Goal: Information Seeking & Learning: Learn about a topic

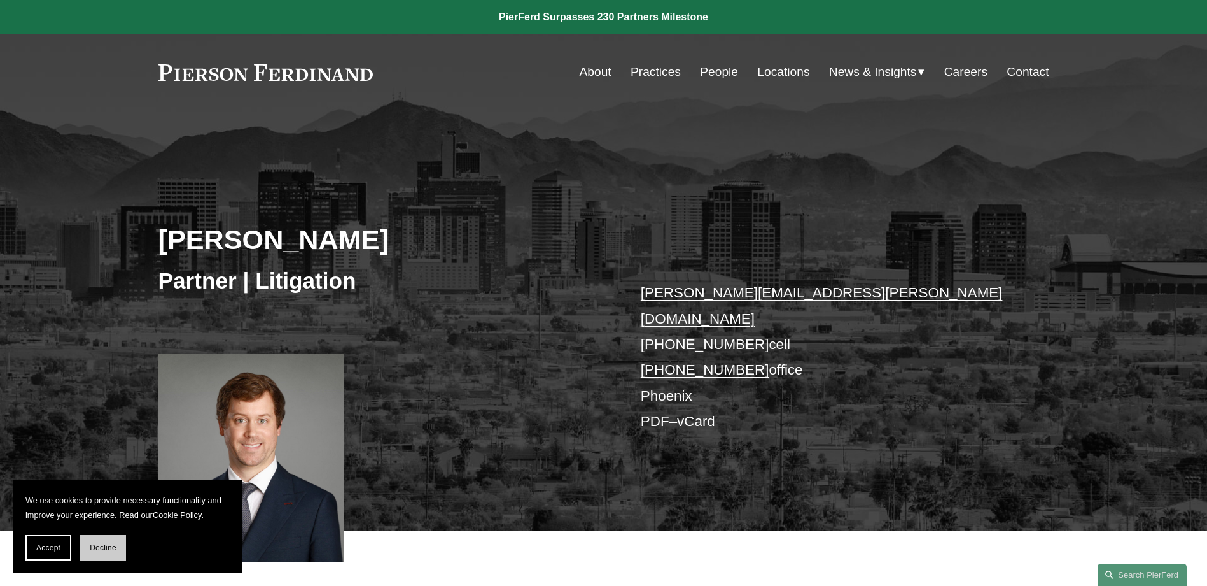
click at [95, 545] on span "Decline" at bounding box center [103, 547] width 27 height 9
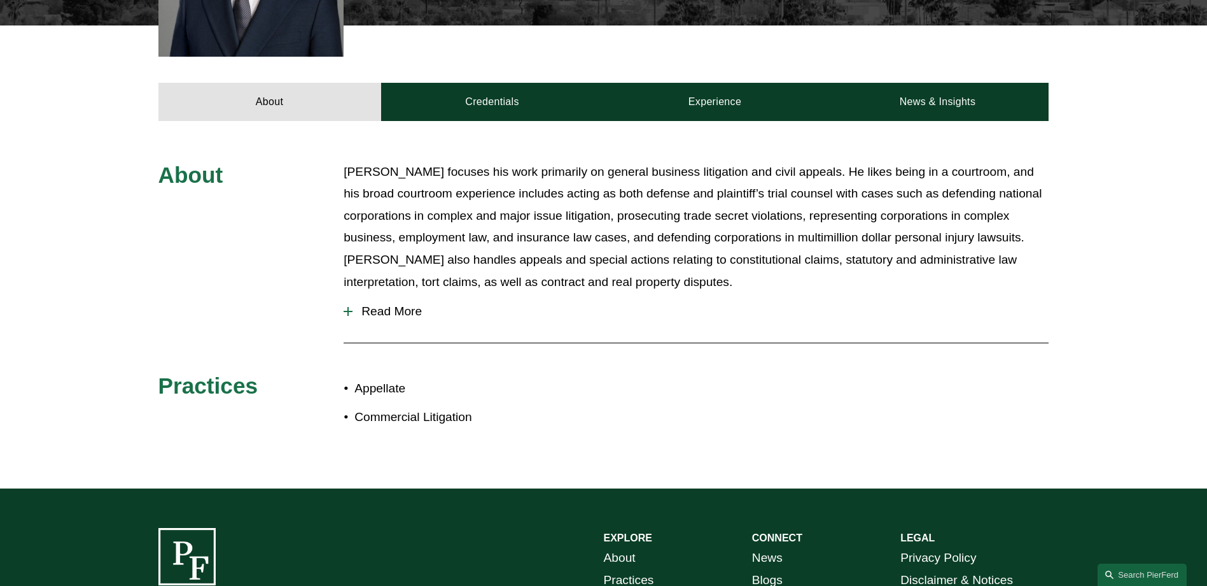
scroll to position [509, 0]
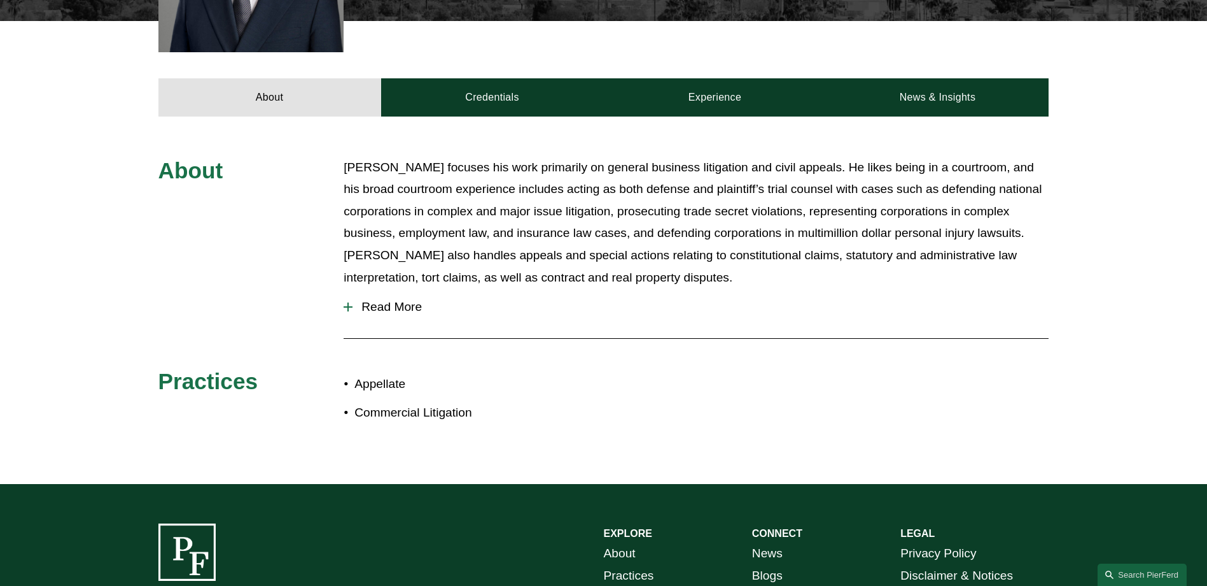
click at [538, 116] on div "About [PERSON_NAME] focuses his work primarily on general business litigation a…" at bounding box center [603, 299] width 1207 height 367
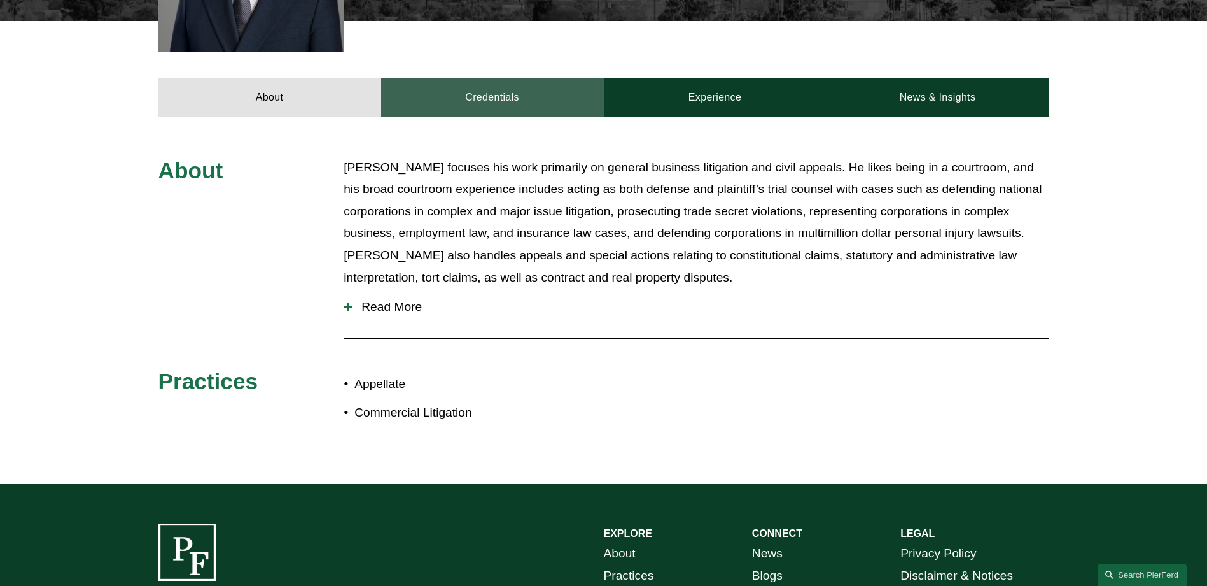
click at [542, 80] on link "Credentials" at bounding box center [492, 97] width 223 height 38
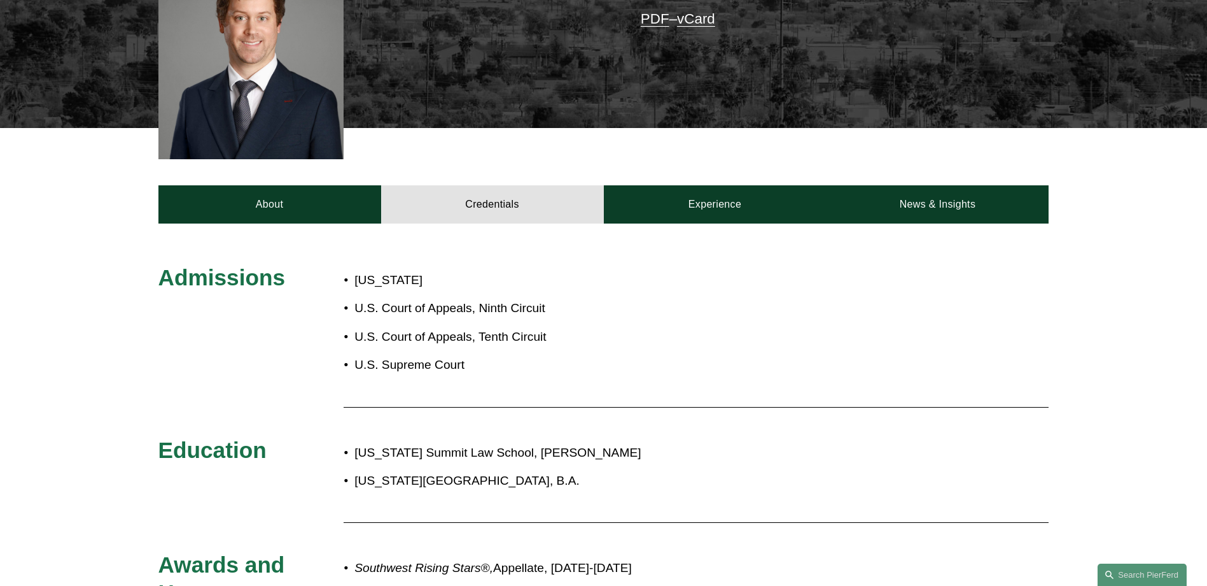
scroll to position [191, 0]
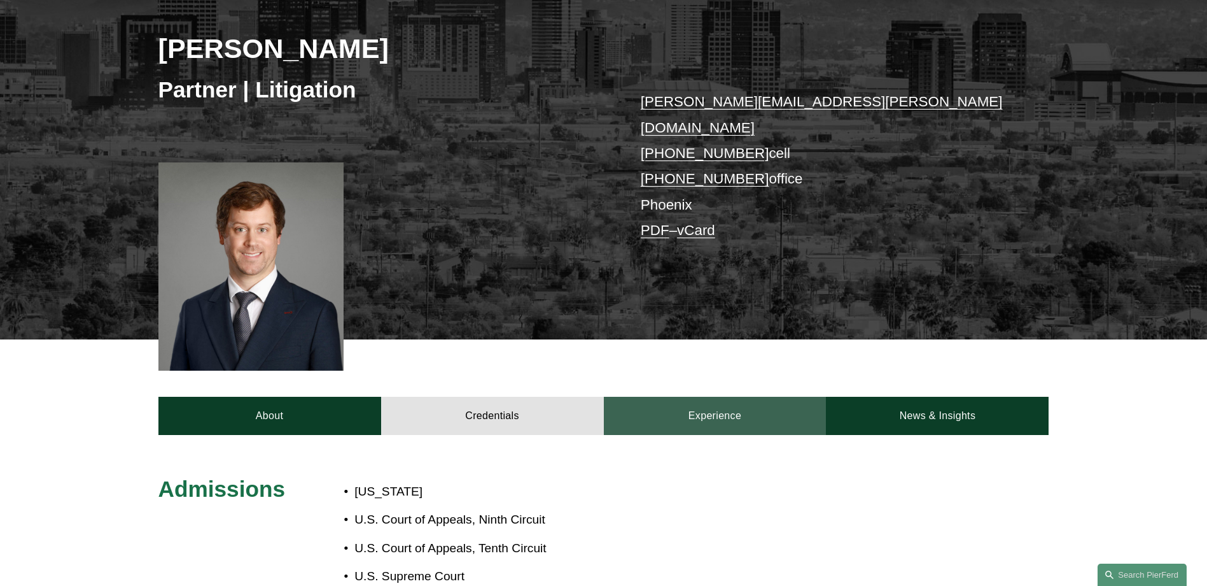
click at [727, 397] on link "Experience" at bounding box center [715, 416] width 223 height 38
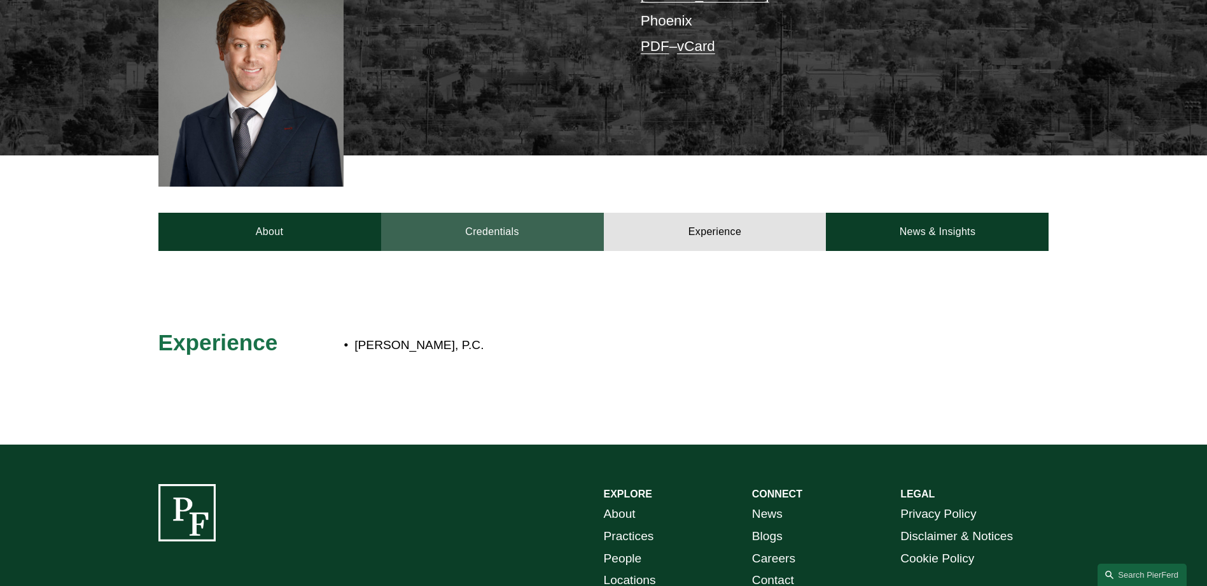
scroll to position [250, 0]
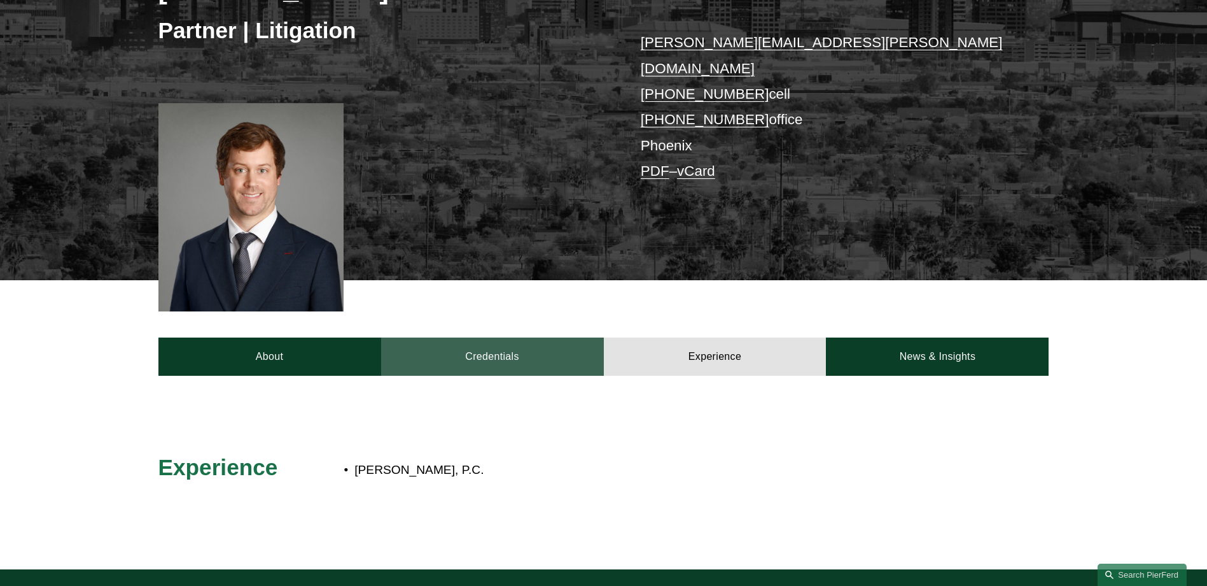
click at [496, 339] on link "Credentials" at bounding box center [492, 356] width 223 height 38
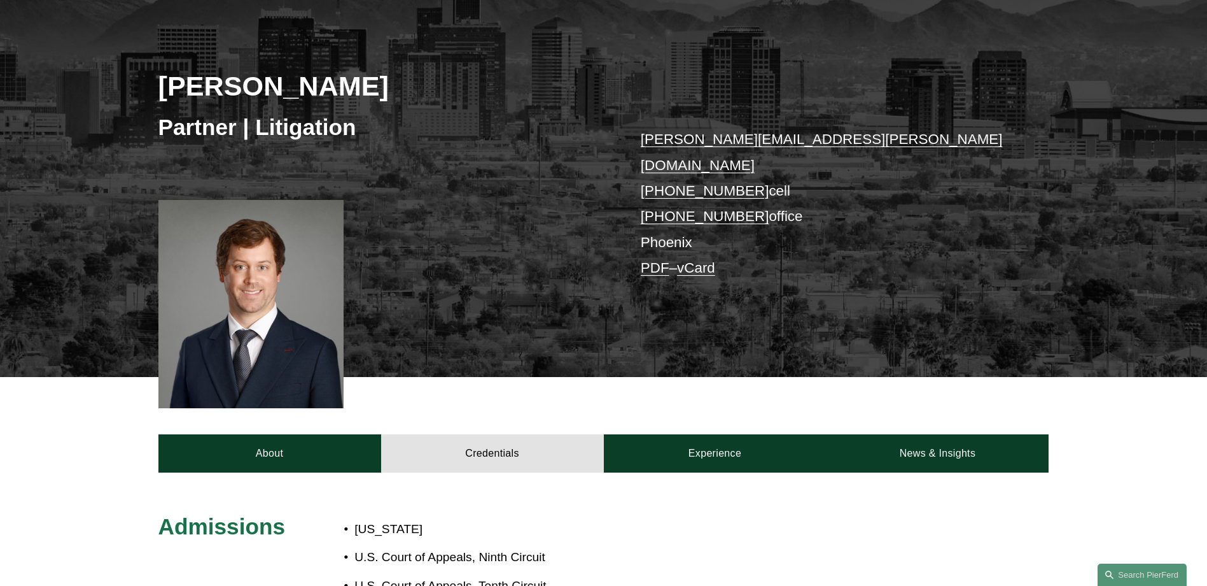
scroll to position [59, 0]
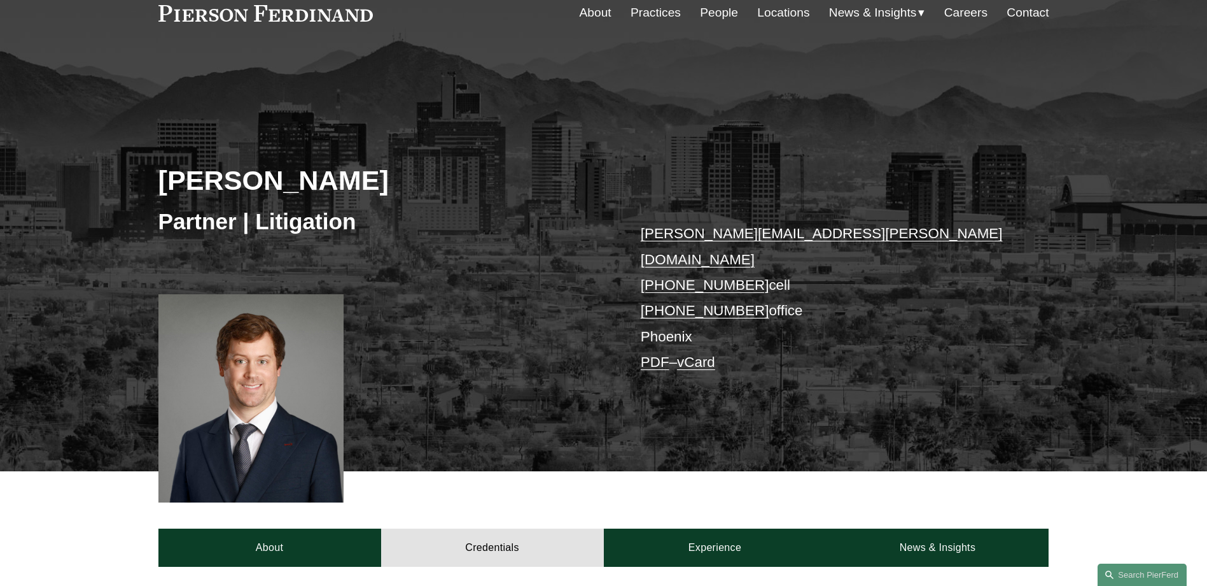
click at [702, 15] on link "People" at bounding box center [719, 13] width 38 height 24
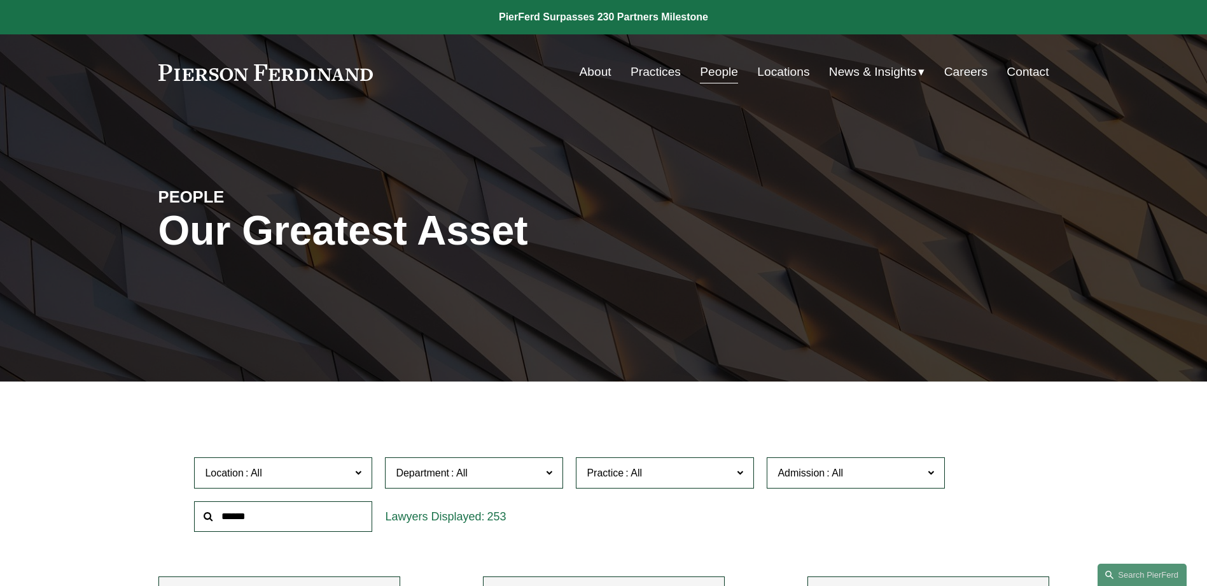
drag, startPoint x: 827, startPoint y: 246, endPoint x: 794, endPoint y: 81, distance: 168.3
